Goal: Find specific page/section: Find specific page/section

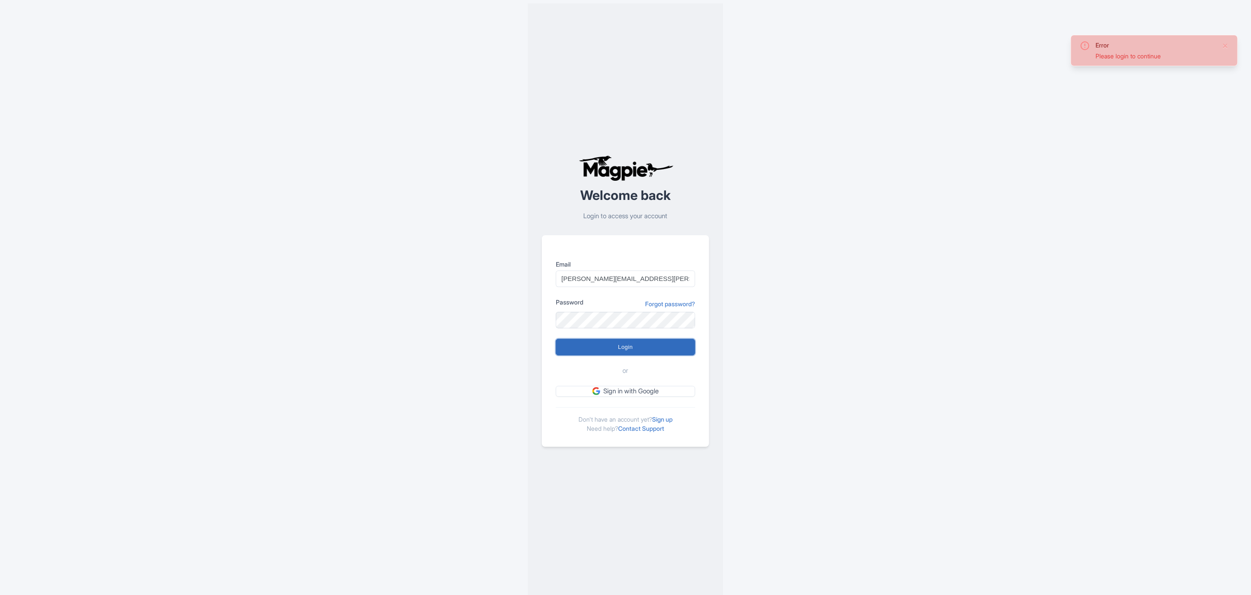
click at [616, 348] on input "Login" at bounding box center [625, 347] width 139 height 17
type input "Logging in..."
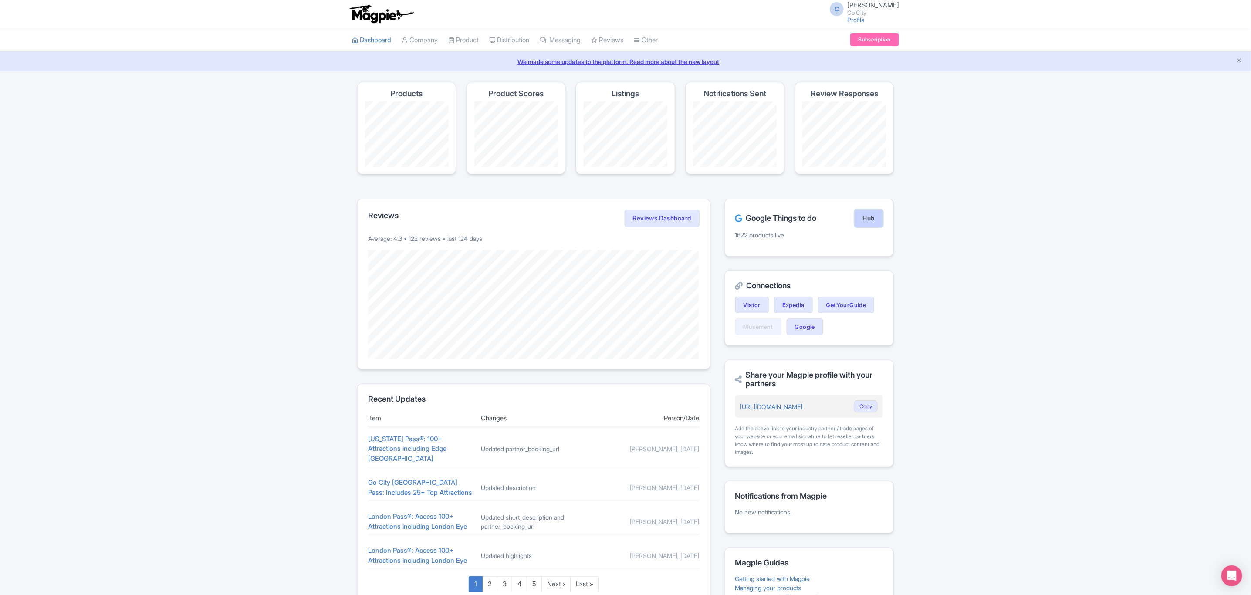
click at [861, 214] on link "Hub" at bounding box center [869, 218] width 28 height 17
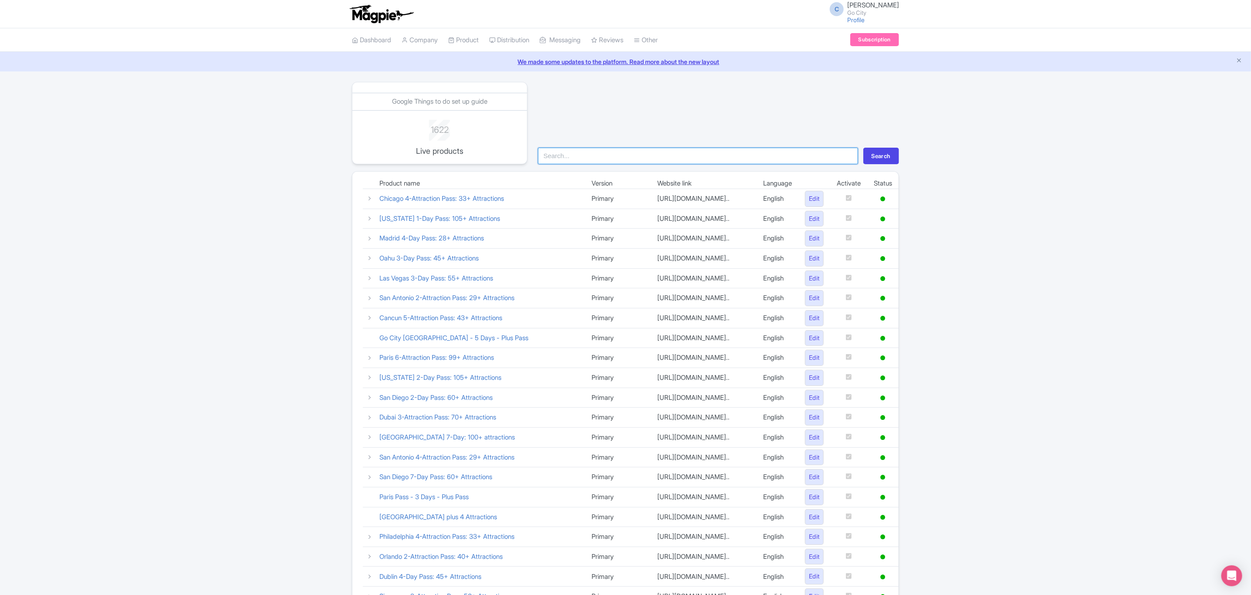
click at [582, 162] on input "search" at bounding box center [698, 156] width 320 height 17
type input "essent"
click at [864, 148] on button "Search" at bounding box center [882, 156] width 36 height 17
